Goal: Information Seeking & Learning: Learn about a topic

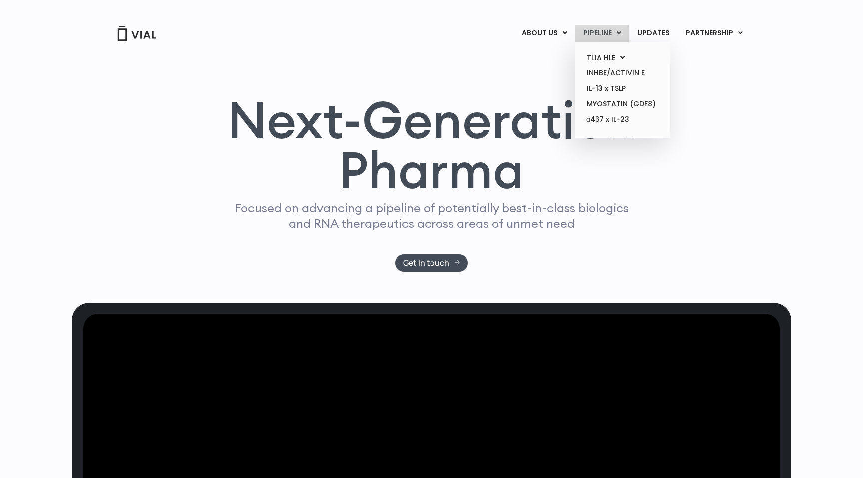
click at [601, 35] on link "PIPELINE" at bounding box center [601, 33] width 53 height 17
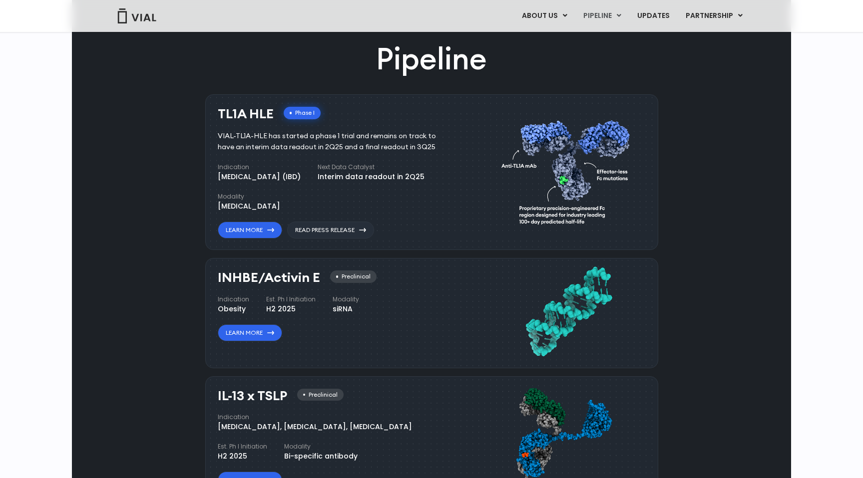
scroll to position [603, 0]
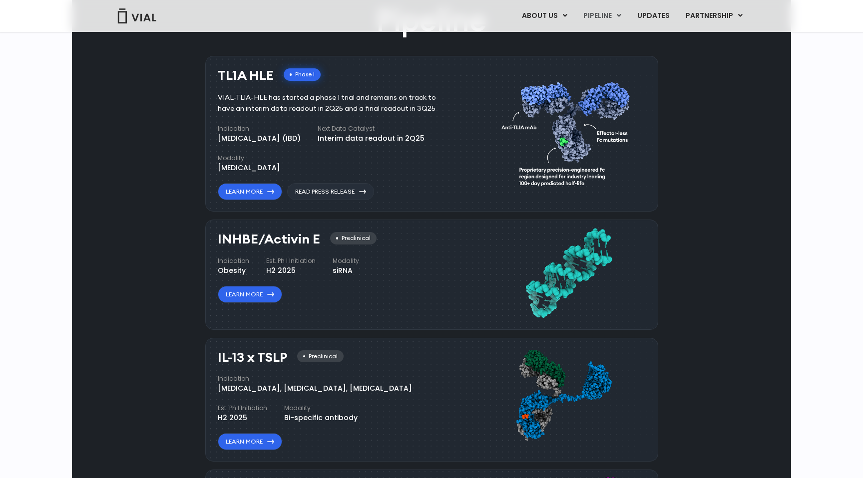
click at [547, 44] on link "ABOUT US" at bounding box center [560, 40] width 87 height 15
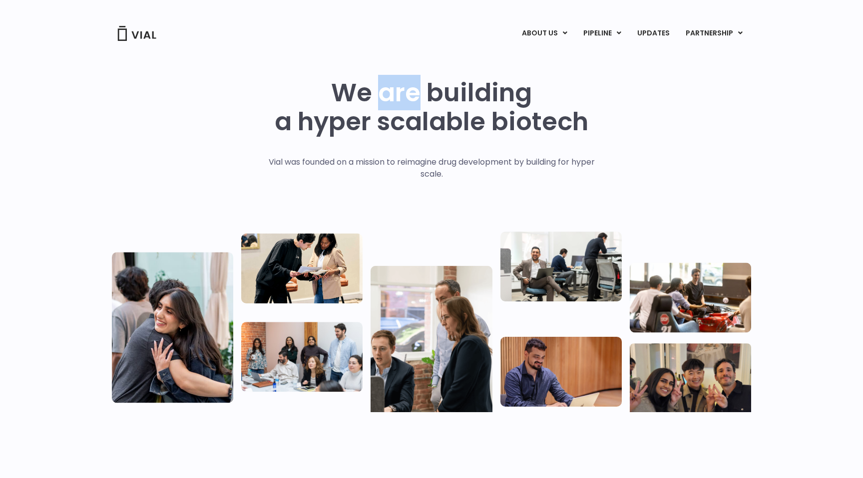
click at [432, 176] on p "Vial was founded on a mission to reimagine drug development by building for hyp…" at bounding box center [431, 168] width 347 height 24
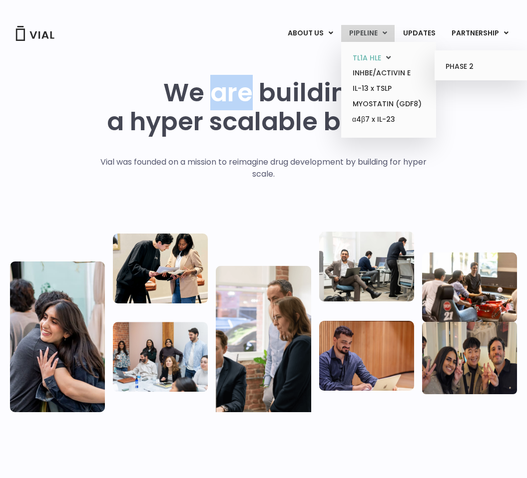
click at [365, 58] on link "TL1A HLE" at bounding box center [387, 57] width 87 height 15
click at [375, 96] on link "MYOSTATIN (GDF8)" at bounding box center [387, 103] width 87 height 15
